Goal: Navigation & Orientation: Find specific page/section

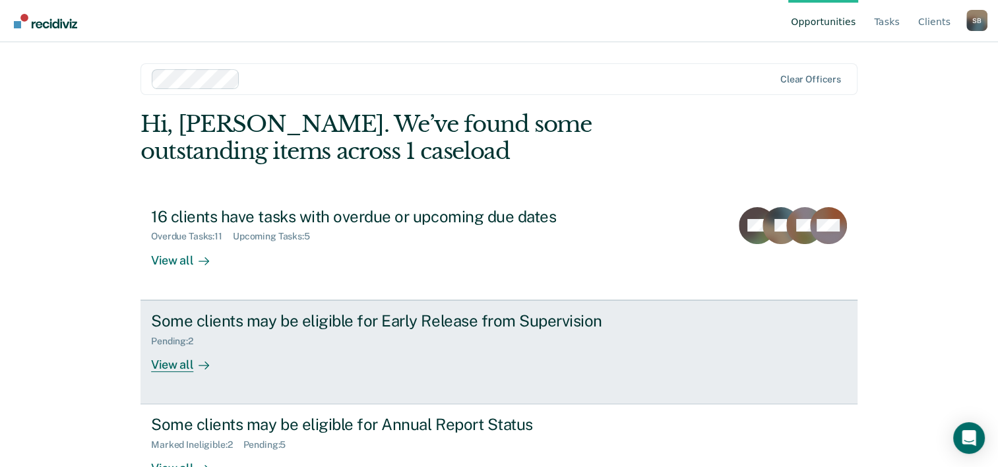
click at [174, 369] on div "View all" at bounding box center [188, 359] width 74 height 26
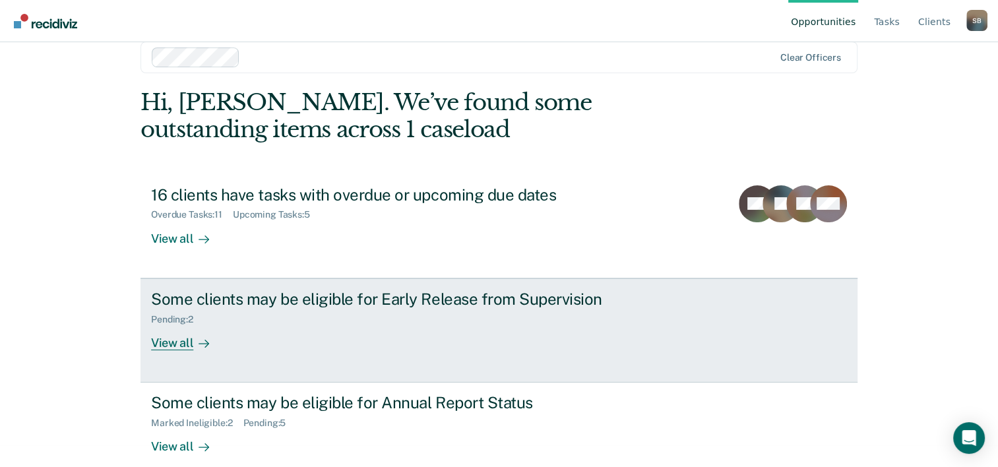
scroll to position [40, 0]
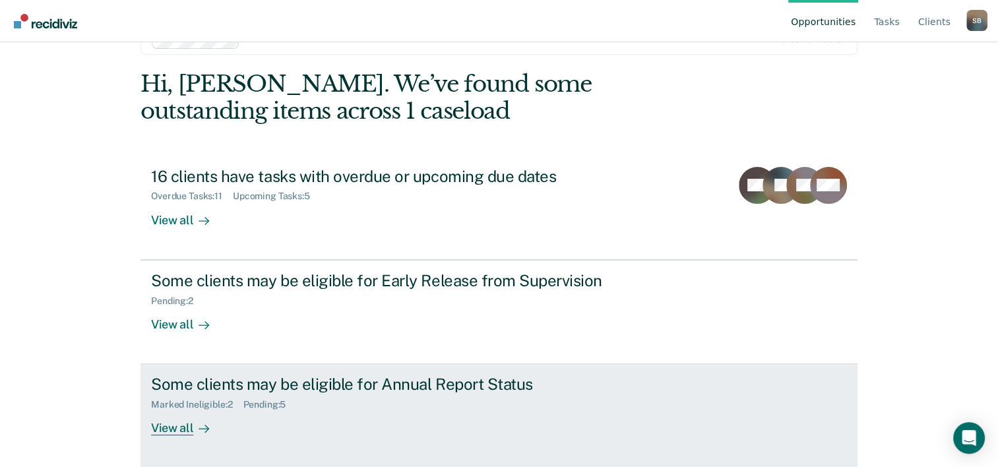
click at [193, 405] on div "Marked Ineligible : 2" at bounding box center [197, 404] width 92 height 11
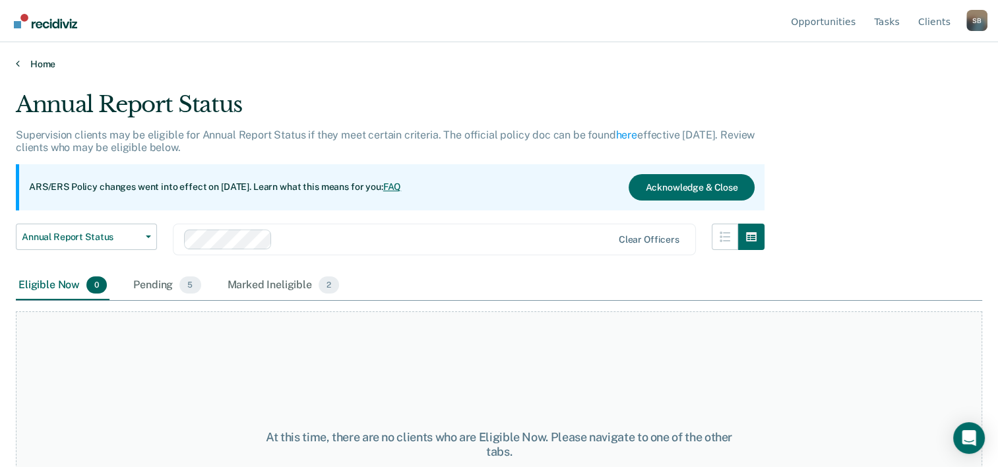
click at [35, 63] on link "Home" at bounding box center [499, 64] width 966 height 12
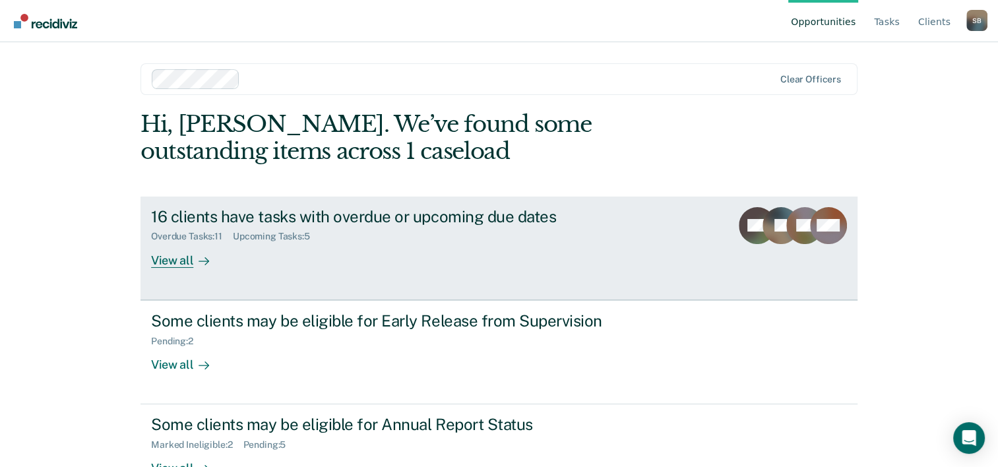
click at [166, 261] on div "View all" at bounding box center [188, 255] width 74 height 26
